Goal: Transaction & Acquisition: Obtain resource

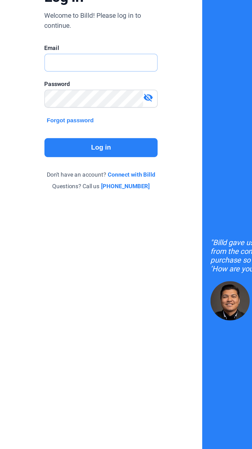
click at [35, 88] on input "text" at bounding box center [60, 89] width 65 height 11
click at [35, 89] on input "text" at bounding box center [63, 89] width 70 height 11
type input "[EMAIL_ADDRESS][DOMAIN_NAME]"
click at [43, 138] on button "Log in" at bounding box center [63, 143] width 71 height 12
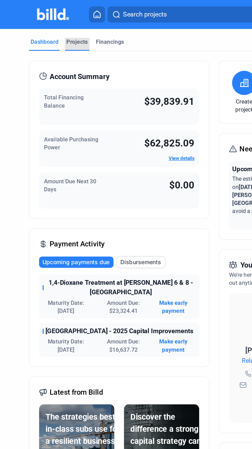
click at [49, 25] on div "Projects" at bounding box center [54, 26] width 14 height 5
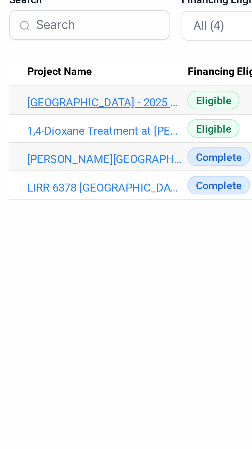
click at [39, 91] on link "[GEOGRAPHIC_DATA] - 2025 Capital Improvements" at bounding box center [56, 92] width 54 height 5
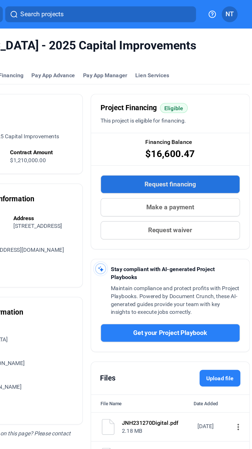
click at [148, 119] on button "Request financing" at bounding box center [180, 120] width 91 height 12
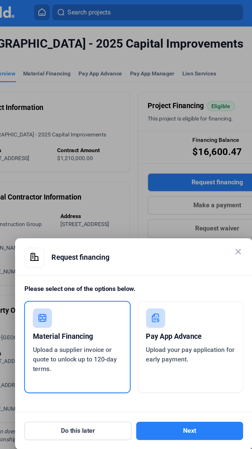
click at [74, 218] on div "Material Financing" at bounding box center [89, 219] width 58 height 11
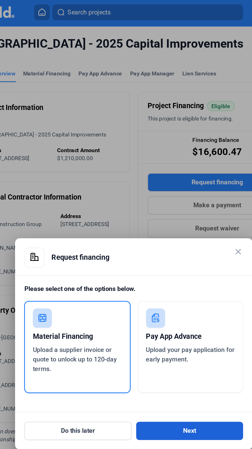
click at [174, 281] on button "Next" at bounding box center [162, 281] width 69 height 12
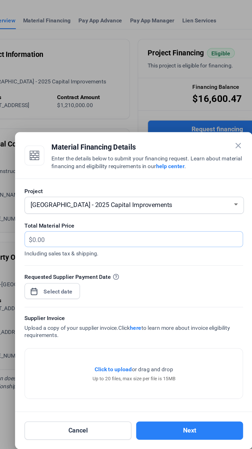
click at [74, 193] on input "text" at bounding box center [125, 191] width 131 height 10
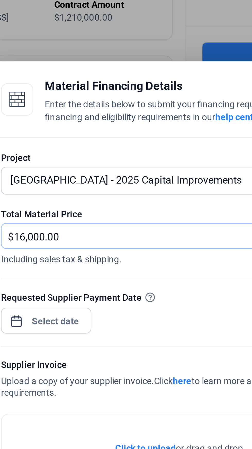
click at [66, 191] on input "16,000.00" at bounding box center [128, 191] width 137 height 10
click at [66, 192] on input "16000.0" at bounding box center [128, 191] width 137 height 10
click at [81, 192] on input "16000.0" at bounding box center [128, 191] width 137 height 10
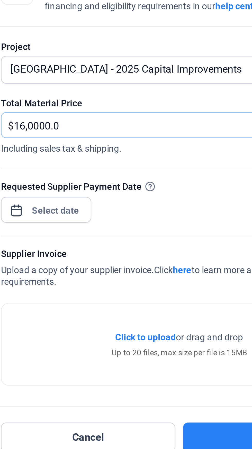
type input "16,000.0"
click at [67, 224] on div "close Material Financing Details Enter the details below to submit your financi…" at bounding box center [126, 224] width 252 height 449
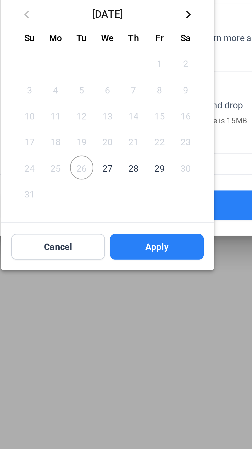
click at [86, 299] on span "26" at bounding box center [87, 299] width 9 height 9
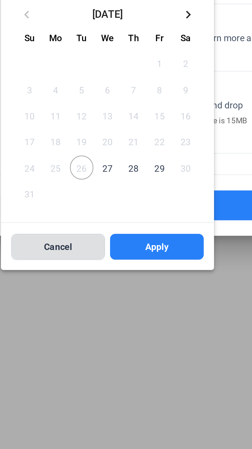
click at [74, 331] on span "Cancel" at bounding box center [77, 331] width 11 height 5
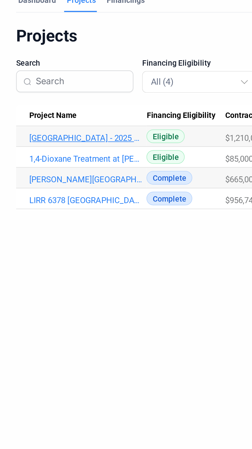
click at [43, 91] on link "[GEOGRAPHIC_DATA] - 2025 Capital Improvements" at bounding box center [56, 92] width 54 height 5
